Goal: Information Seeking & Learning: Understand process/instructions

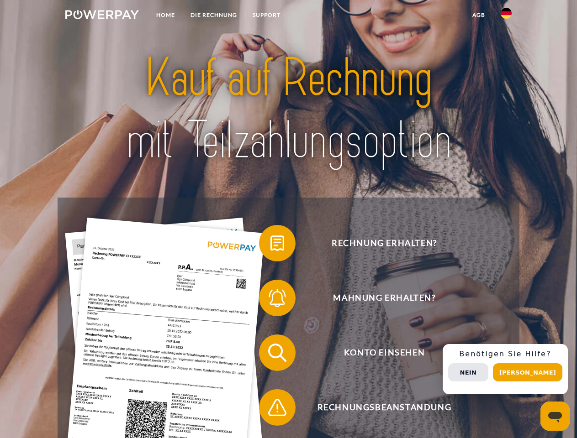
click at [102, 16] on img at bounding box center [101, 14] width 73 height 9
click at [506, 16] on img at bounding box center [505, 13] width 11 height 11
click at [478, 15] on link "agb" at bounding box center [478, 15] width 28 height 16
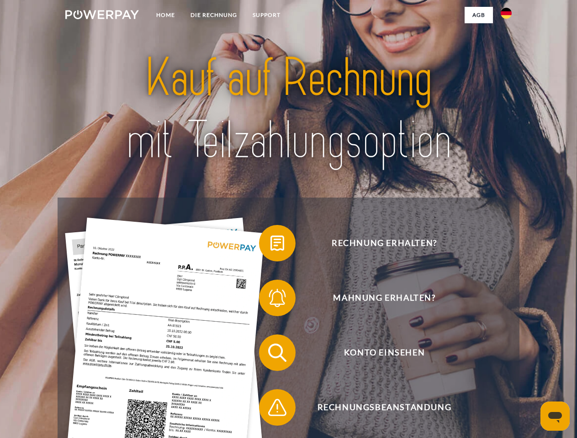
click at [270, 245] on span at bounding box center [264, 243] width 46 height 46
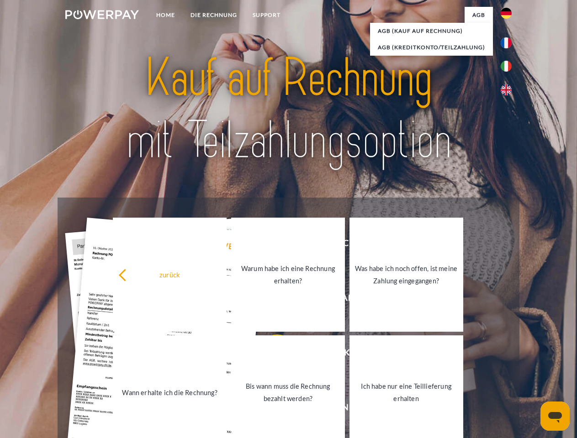
click at [270, 300] on link "Warum habe ich eine Rechnung erhalten?" at bounding box center [288, 275] width 114 height 114
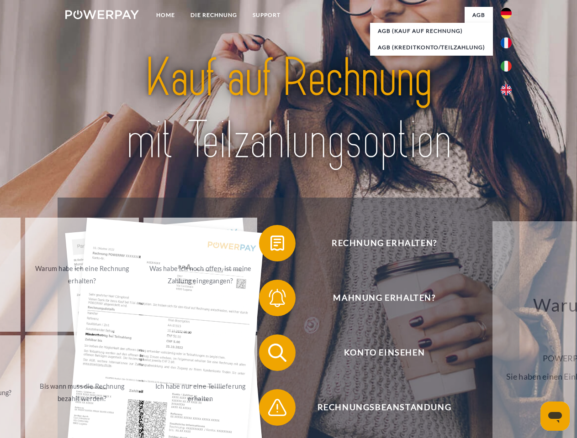
click at [270, 355] on span at bounding box center [264, 353] width 46 height 46
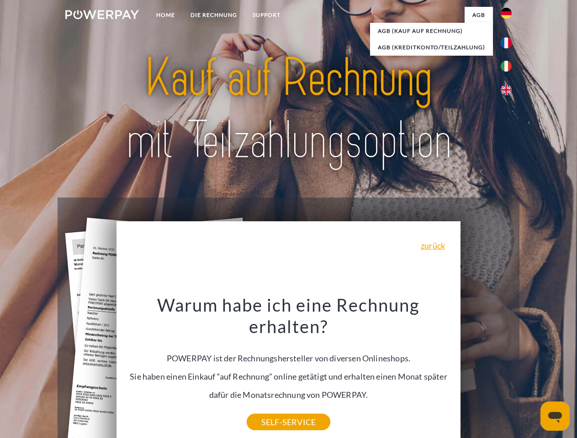
click at [270, 409] on div "Warum habe ich eine Rechnung erhalten? POWERPAY ist der Rechnungshersteller von…" at bounding box center [288, 358] width 333 height 128
click at [508, 369] on div "Rechnung erhalten? Mahnung erhalten? Konto einsehen" at bounding box center [288, 380] width 461 height 365
click at [486, 371] on span "Konto einsehen" at bounding box center [384, 353] width 224 height 37
click at [530, 372] on header "Home DIE RECHNUNG SUPPORT" at bounding box center [288, 315] width 577 height 630
